Goal: Task Accomplishment & Management: Manage account settings

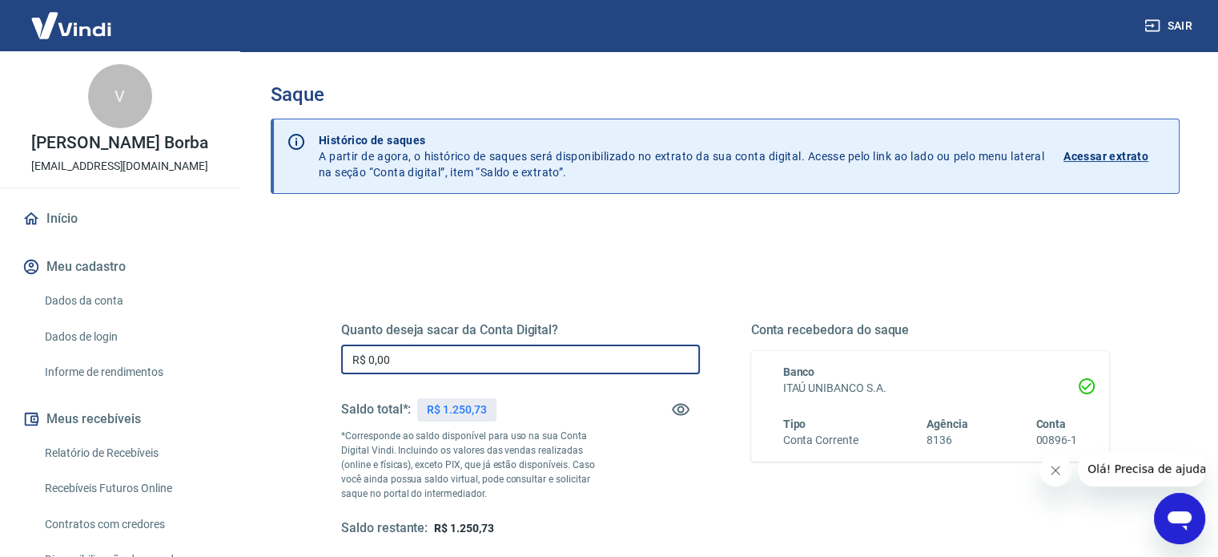
click at [467, 350] on input "R$ 0,00" at bounding box center [520, 359] width 359 height 30
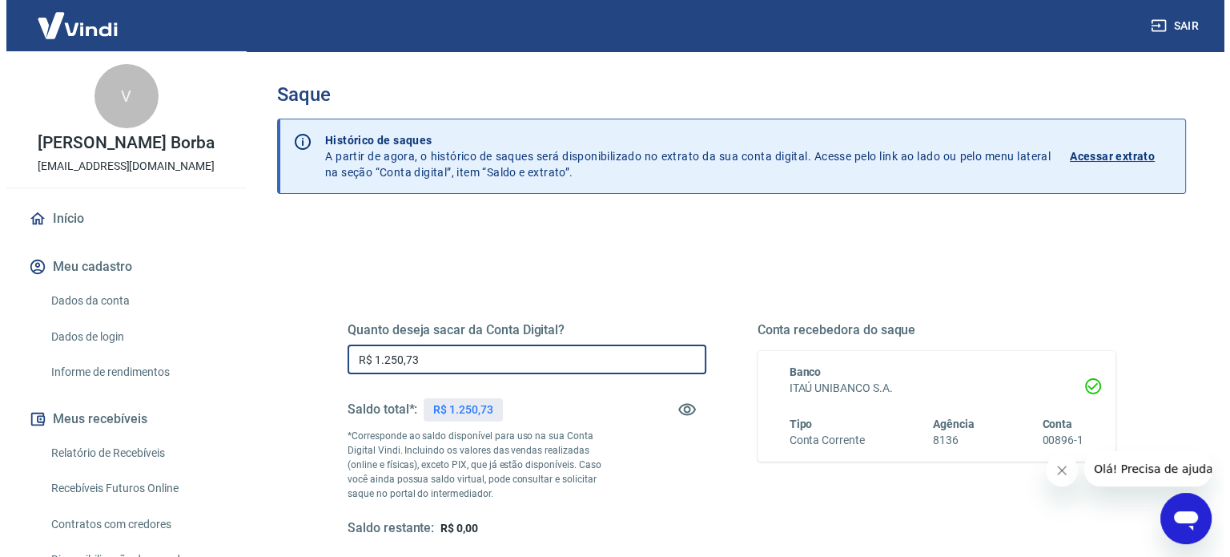
scroll to position [80, 0]
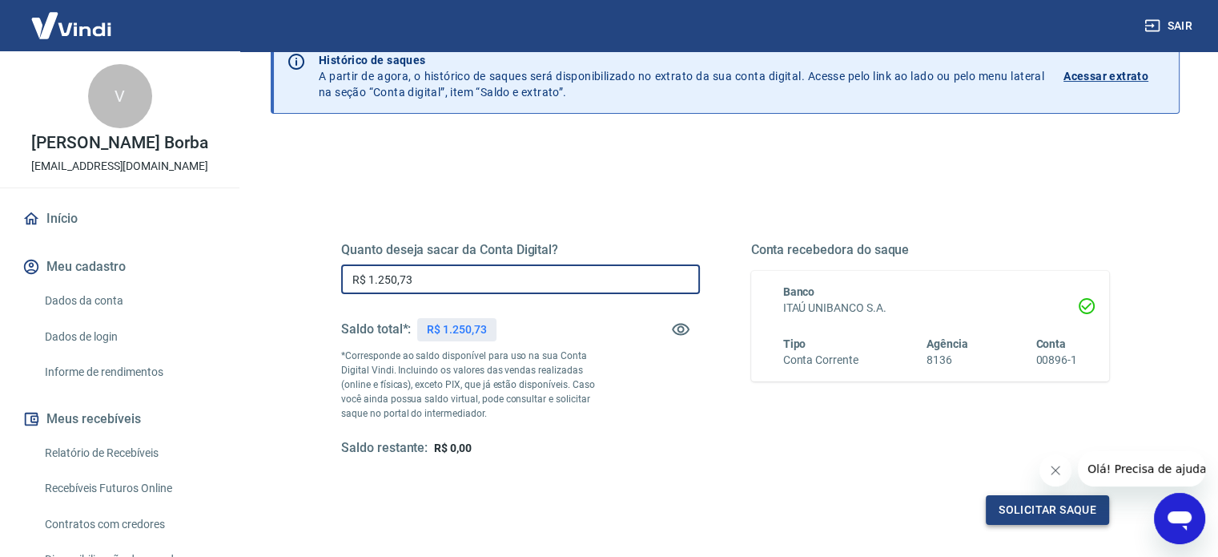
type input "R$ 1.250,73"
click at [1081, 510] on button "Solicitar saque" at bounding box center [1047, 510] width 123 height 30
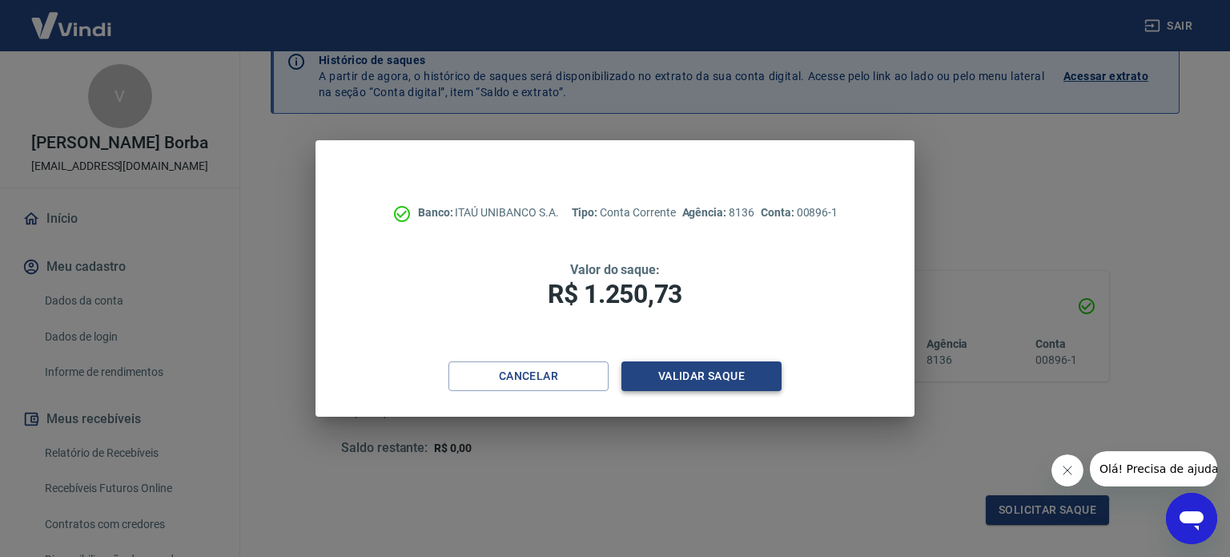
click at [757, 380] on button "Validar saque" at bounding box center [702, 376] width 160 height 30
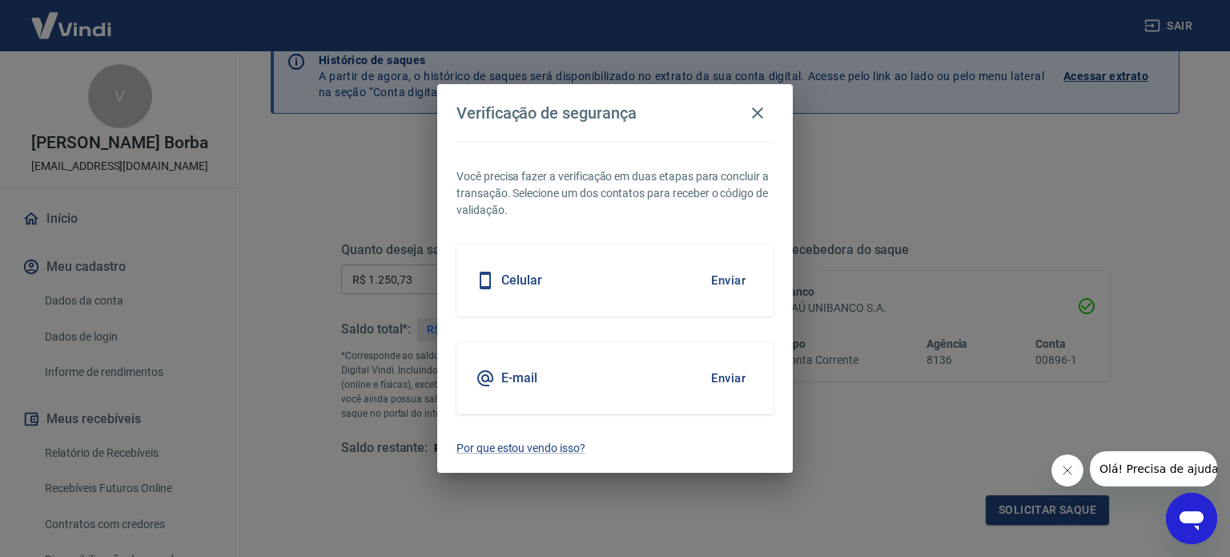
click at [729, 280] on button "Enviar" at bounding box center [729, 281] width 52 height 34
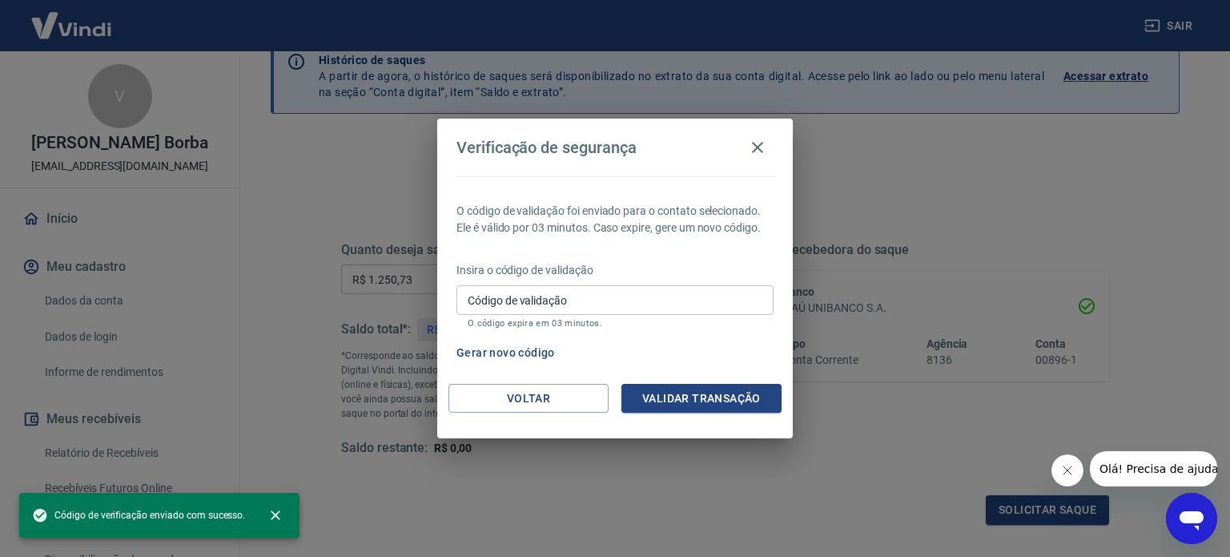
click at [580, 297] on input "Código de validação" at bounding box center [615, 300] width 317 height 30
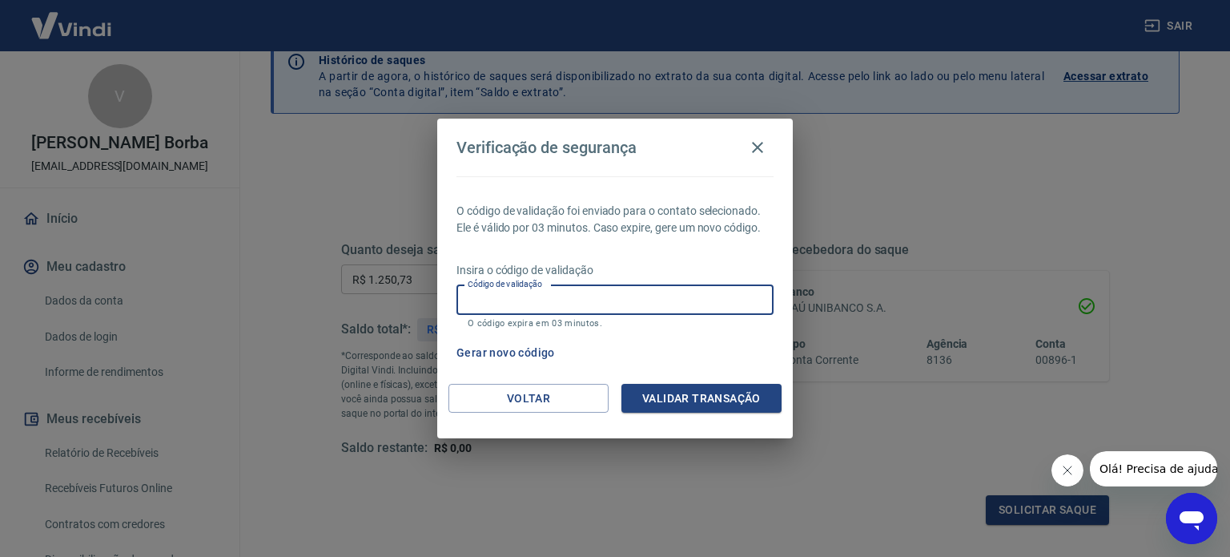
click at [577, 304] on input "Código de validação" at bounding box center [615, 300] width 317 height 30
type input "964971"
click at [679, 400] on button "Validar transação" at bounding box center [702, 399] width 160 height 30
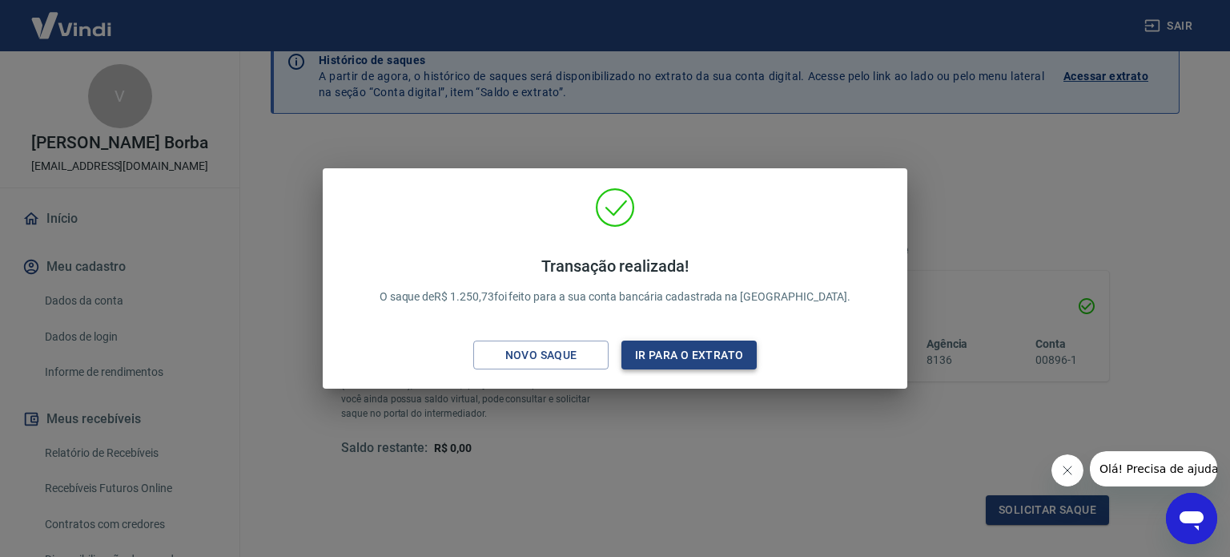
click at [686, 349] on button "Ir para o extrato" at bounding box center [689, 355] width 135 height 30
